Goal: Task Accomplishment & Management: Manage account settings

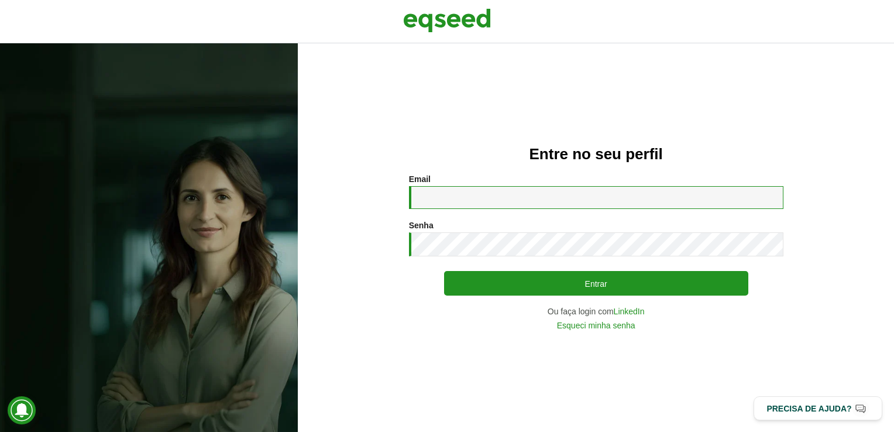
click at [470, 194] on input "Email *" at bounding box center [596, 197] width 375 height 23
type input "**********"
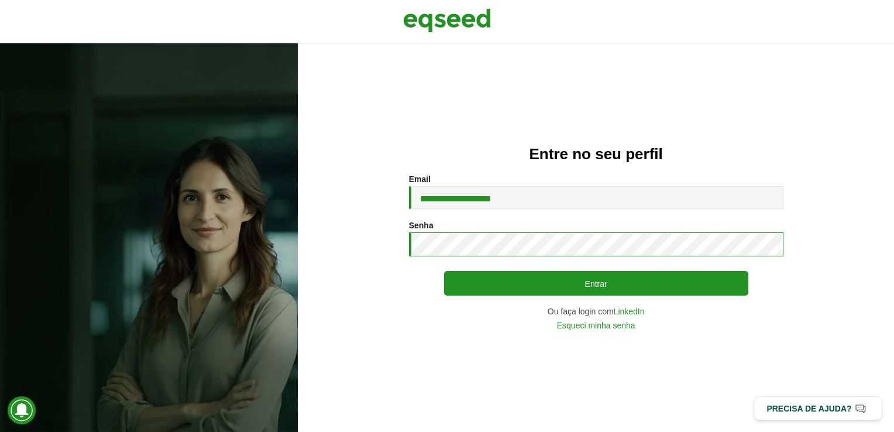
click at [444, 271] on button "Entrar" at bounding box center [596, 283] width 304 height 25
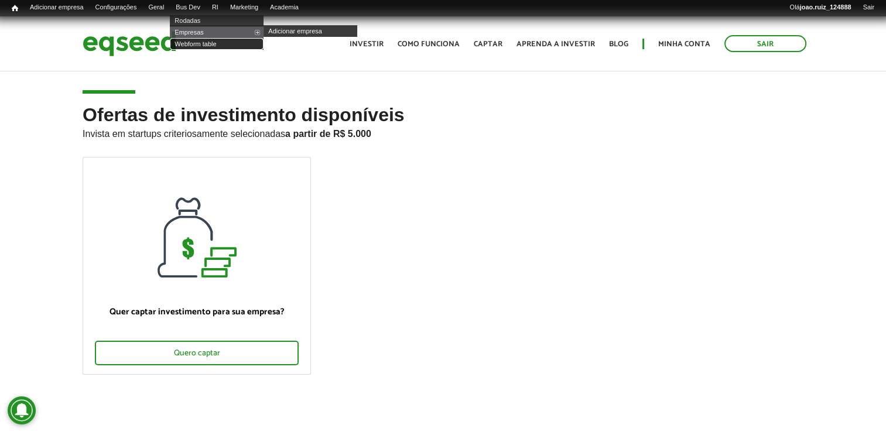
click at [206, 40] on link "Webform table" at bounding box center [217, 44] width 94 height 12
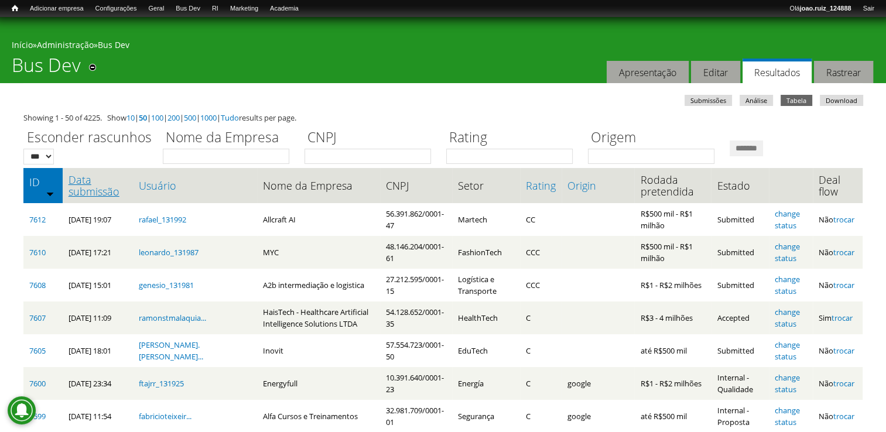
click at [103, 196] on link "Data submissão" at bounding box center [97, 185] width 59 height 23
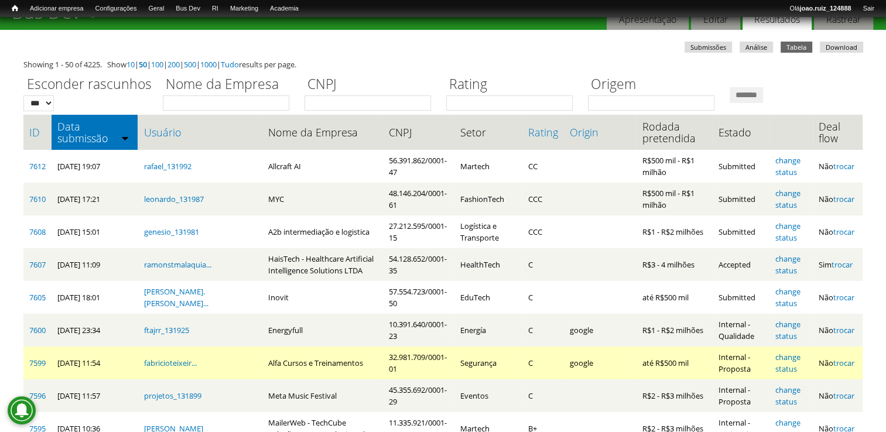
scroll to position [117, 0]
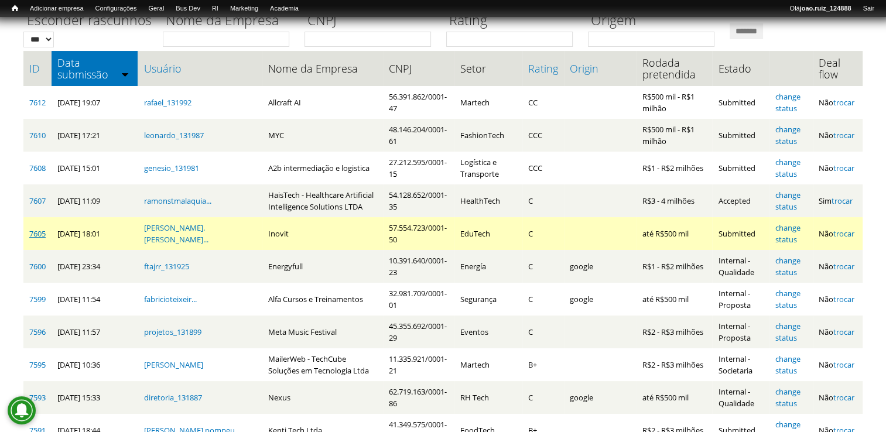
click at [33, 232] on link "7605" at bounding box center [37, 233] width 16 height 11
click at [790, 226] on link "change status" at bounding box center [787, 233] width 25 height 22
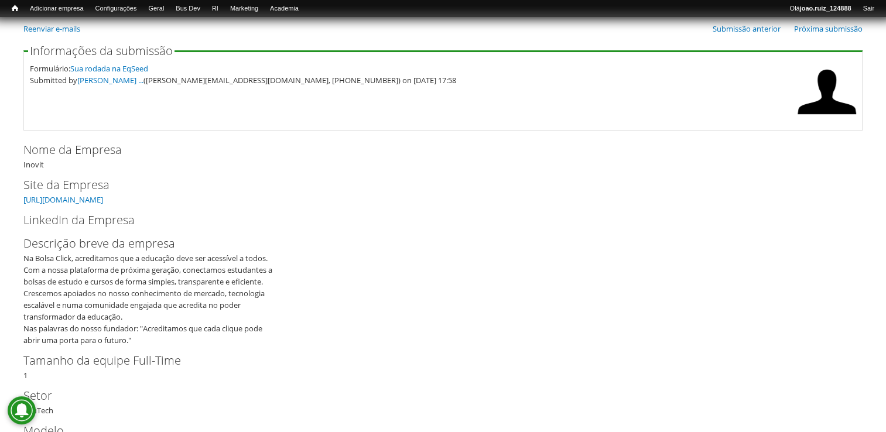
scroll to position [176, 0]
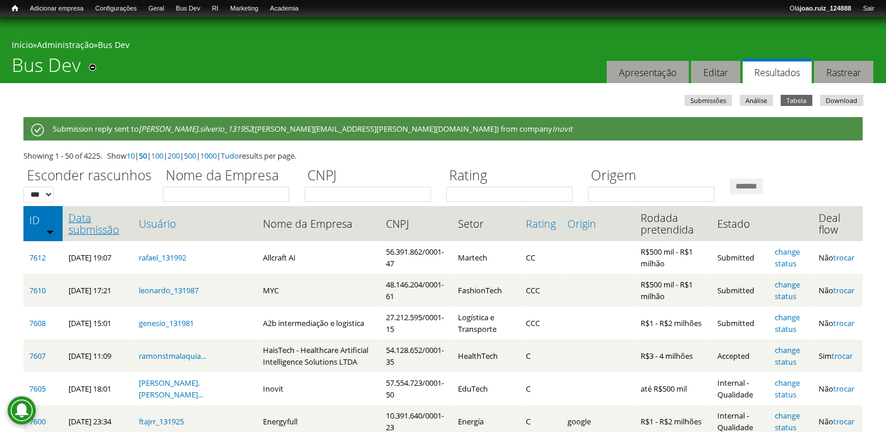
click at [89, 224] on link "Data submissão" at bounding box center [97, 223] width 59 height 23
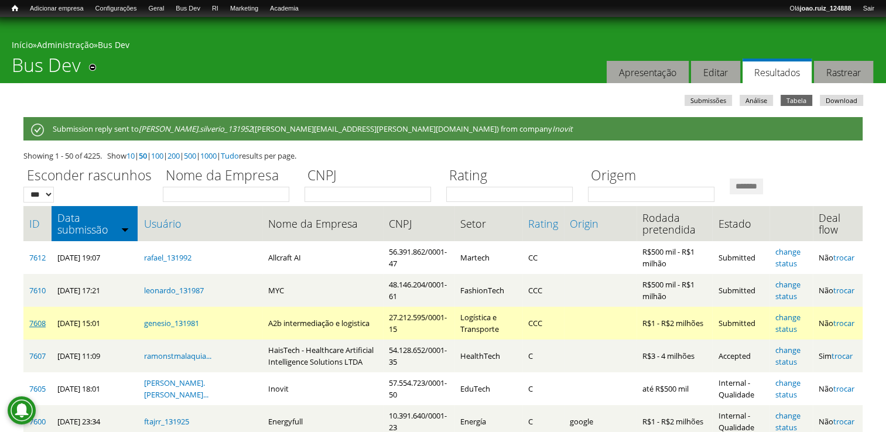
click at [36, 324] on link "7608" at bounding box center [37, 323] width 16 height 11
click at [793, 315] on link "change status" at bounding box center [787, 323] width 25 height 22
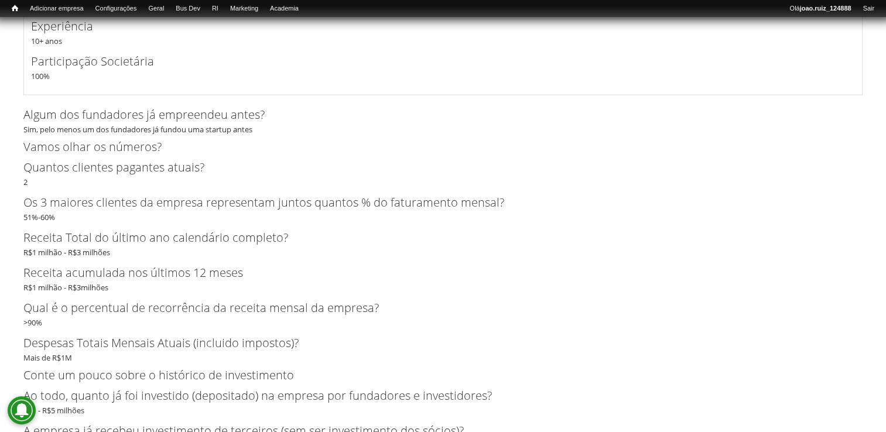
scroll to position [2746, 0]
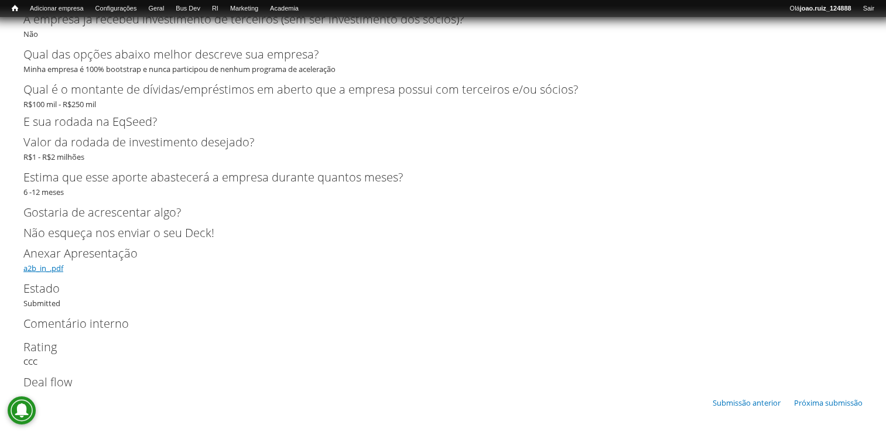
click at [49, 270] on link "a2b_in_.pdf" at bounding box center [43, 268] width 40 height 11
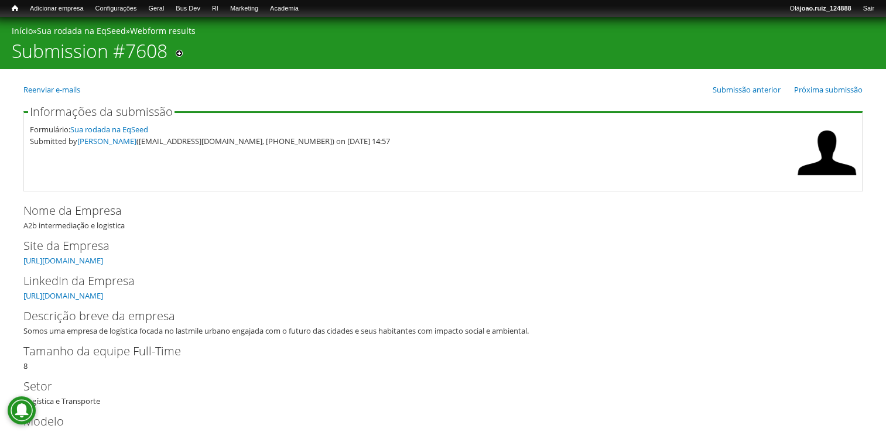
scroll to position [117, 0]
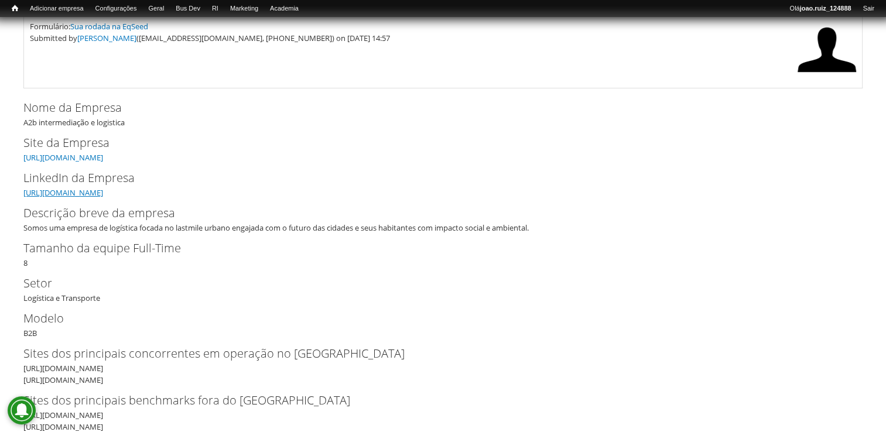
click at [103, 190] on link "https://www.linkedin.com/company/107943217/admin/dashboard/" at bounding box center [63, 192] width 80 height 11
click at [78, 155] on link "https://a2b.mobi" at bounding box center [63, 157] width 80 height 11
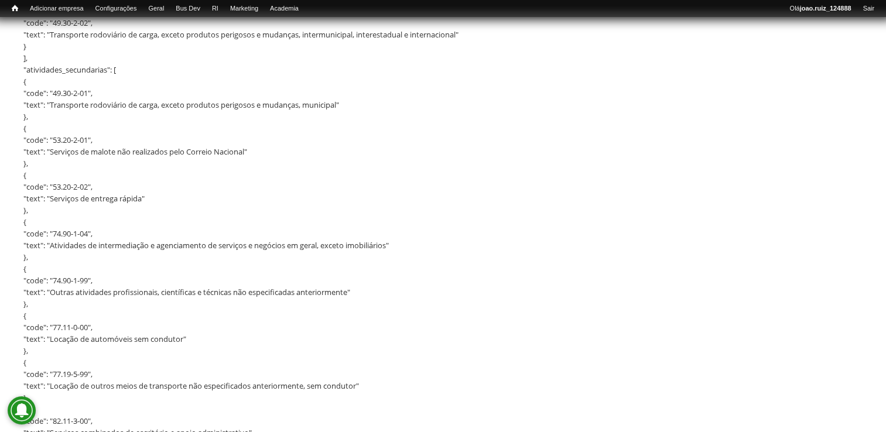
scroll to position [1229, 0]
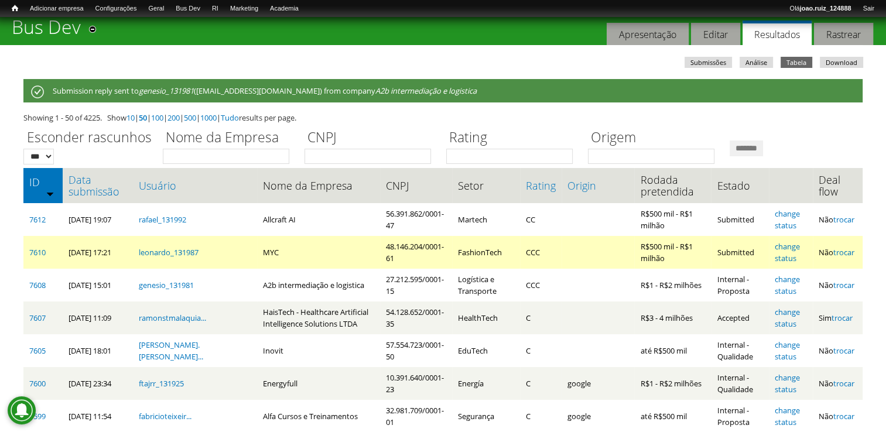
scroll to position [59, 0]
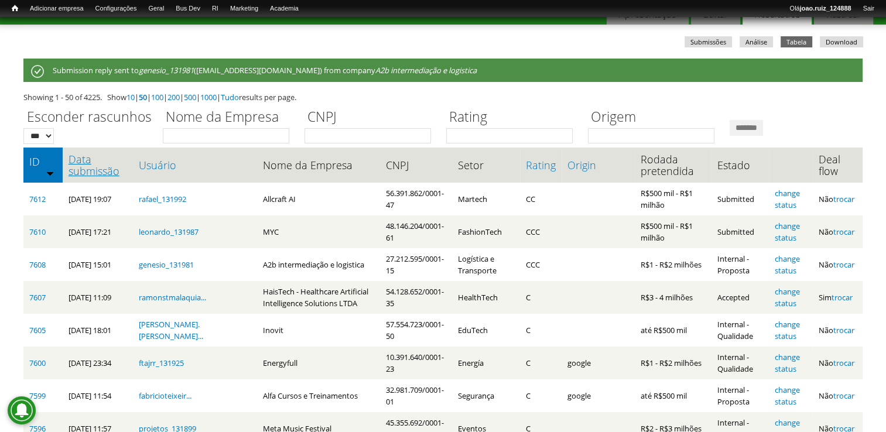
click at [101, 174] on link "Data submissão" at bounding box center [97, 164] width 59 height 23
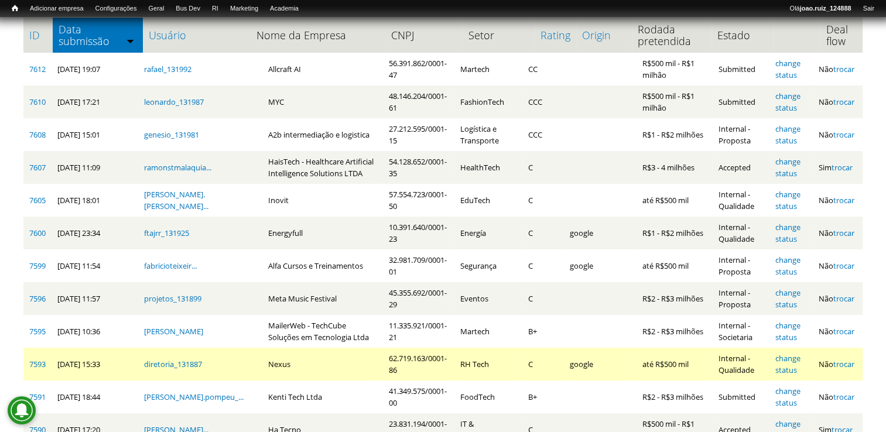
scroll to position [117, 0]
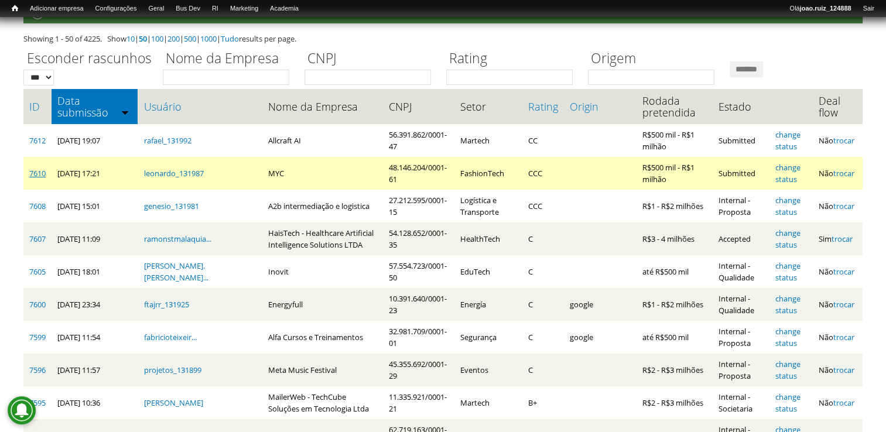
click at [35, 173] on link "7610" at bounding box center [37, 173] width 16 height 11
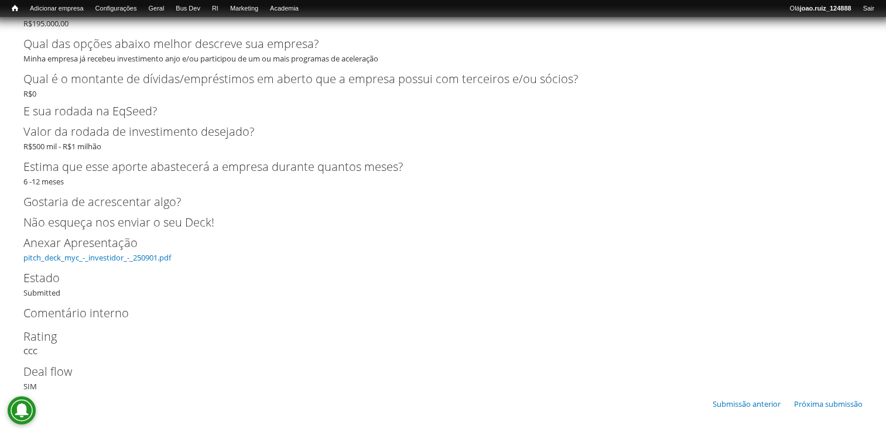
scroll to position [2892, 0]
click at [149, 252] on link "pitch_deck_myc_-_investidor_-_250901.pdf" at bounding box center [97, 257] width 148 height 11
